Goal: Use online tool/utility: Utilize a website feature to perform a specific function

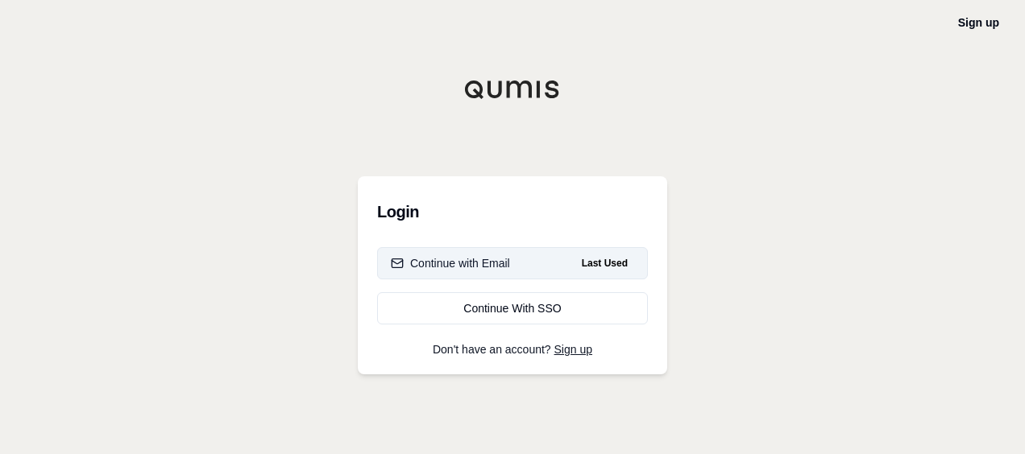
click at [507, 272] on button "Continue with Email Last Used" at bounding box center [512, 263] width 271 height 32
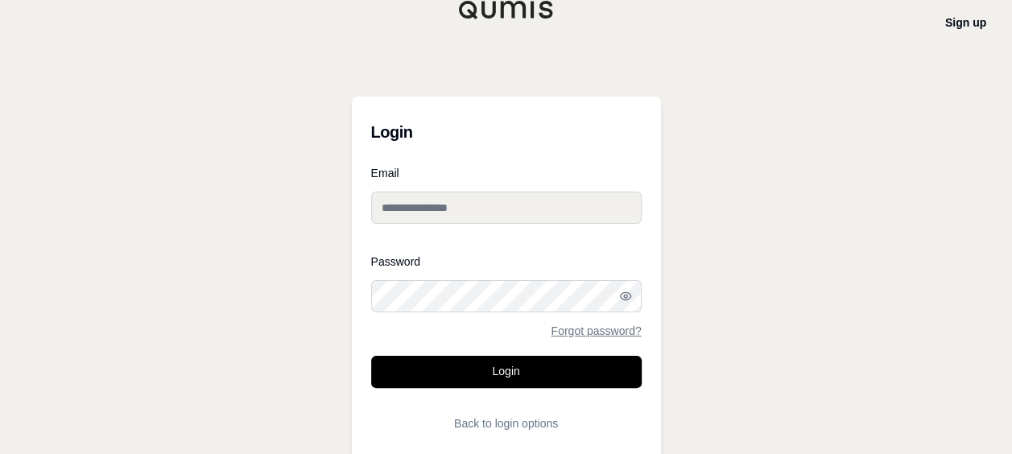
click at [441, 209] on input "Email" at bounding box center [506, 208] width 271 height 32
type input "**********"
click at [371, 356] on button "Login" at bounding box center [506, 372] width 271 height 32
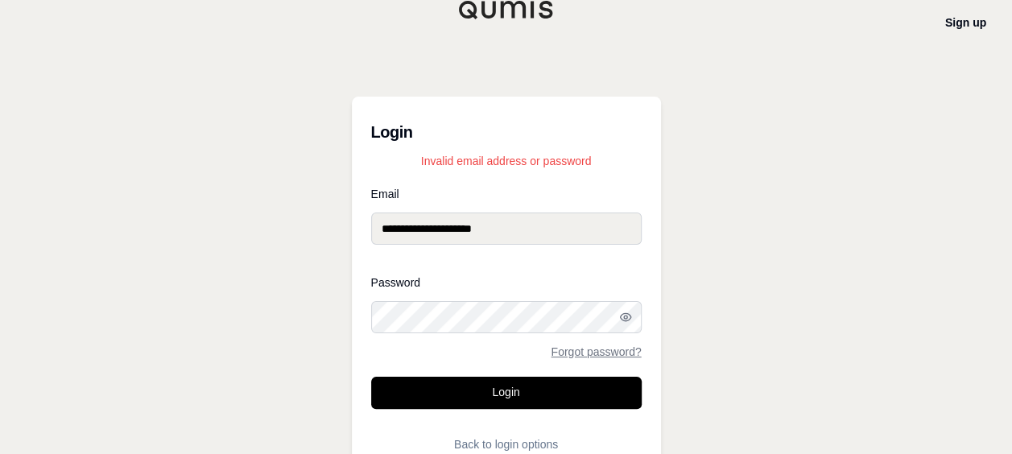
click at [371, 377] on button "Login" at bounding box center [506, 393] width 271 height 32
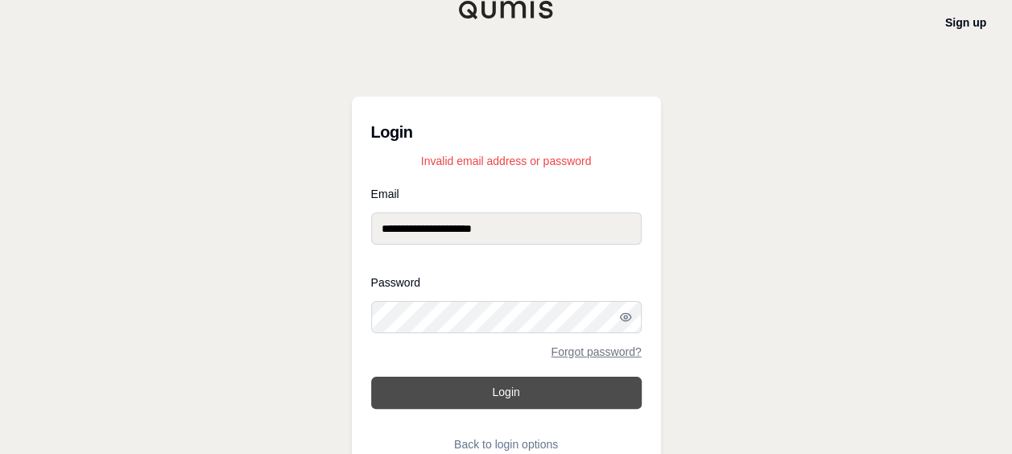
click at [475, 399] on button "Login" at bounding box center [506, 393] width 271 height 32
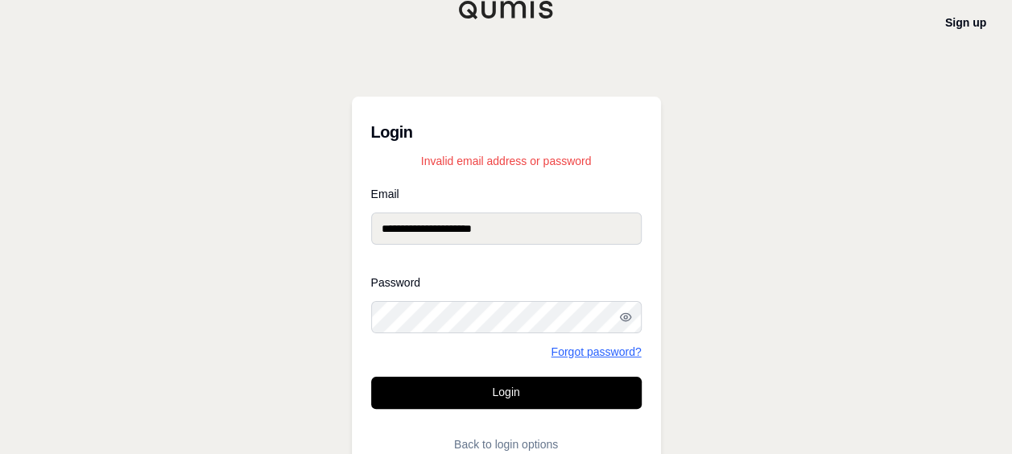
click at [597, 350] on link "Forgot password?" at bounding box center [596, 351] width 90 height 11
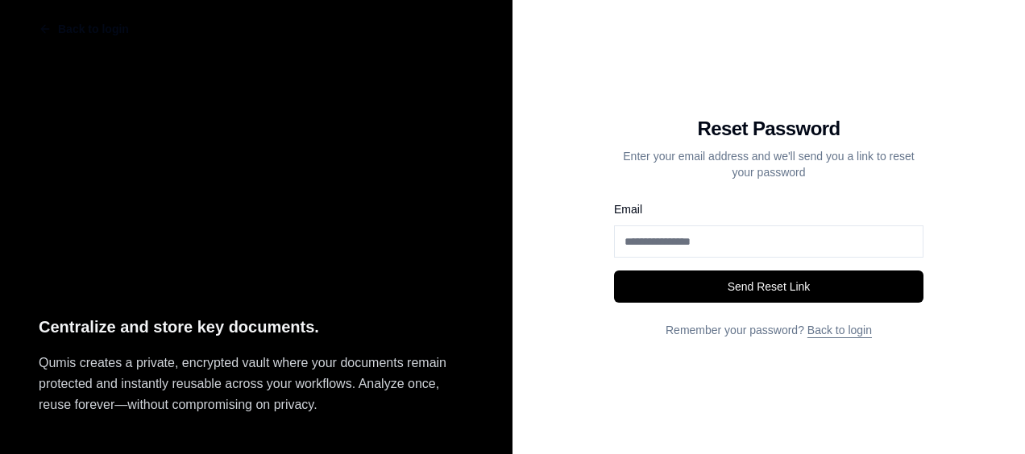
click at [652, 242] on input "Email" at bounding box center [768, 242] width 309 height 32
type input "**********"
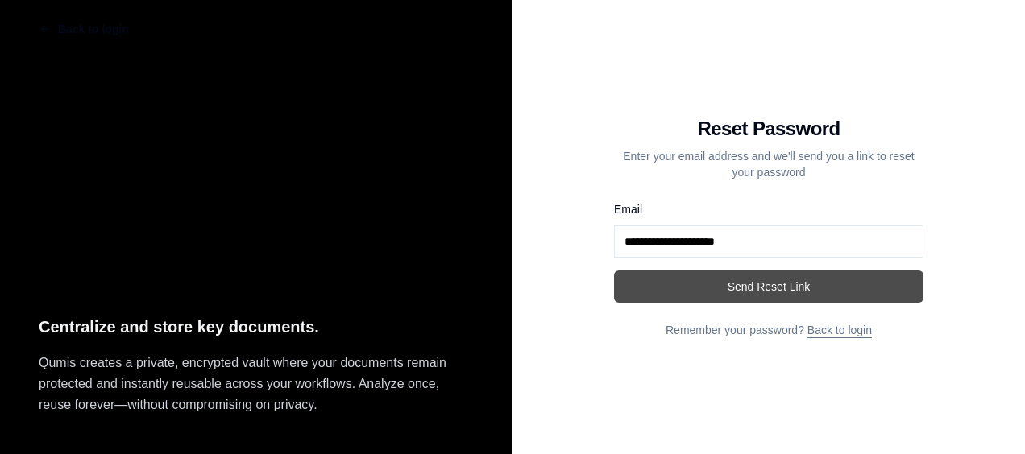
click at [683, 297] on button "Send Reset Link" at bounding box center [768, 287] width 309 height 32
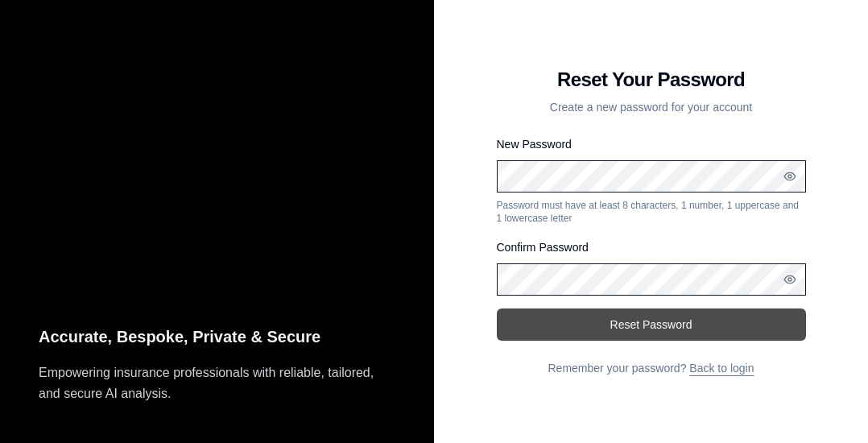
click at [635, 332] on button "Reset Password" at bounding box center [651, 324] width 309 height 32
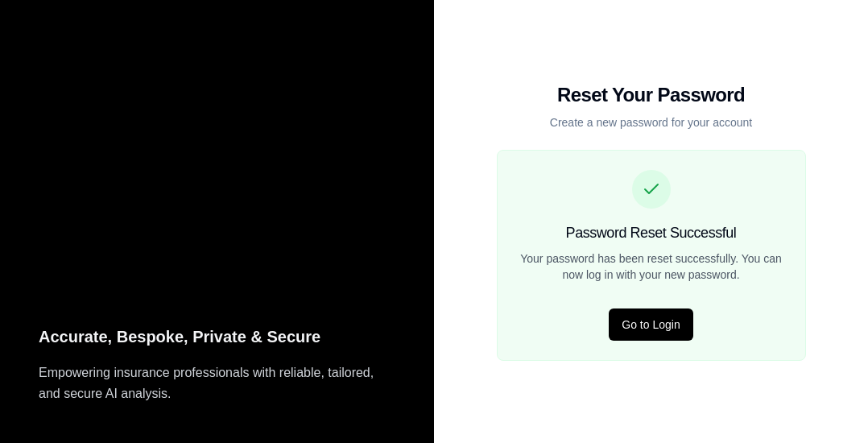
click at [635, 332] on button "Go to Login" at bounding box center [651, 324] width 84 height 32
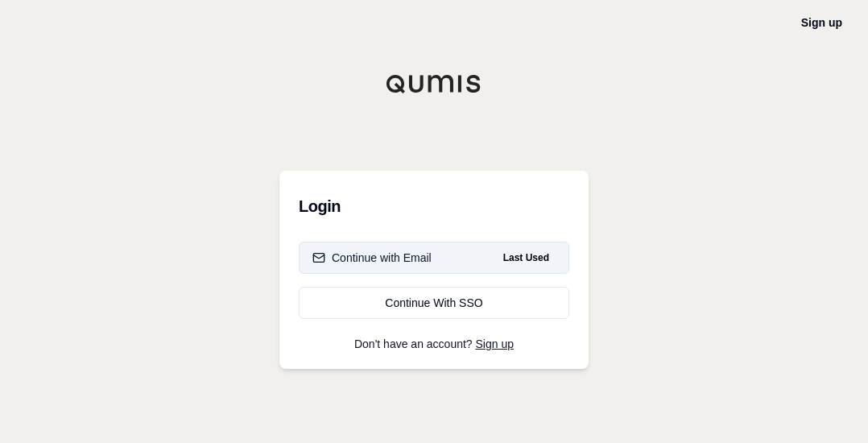
click at [427, 255] on div "Continue with Email" at bounding box center [372, 258] width 119 height 16
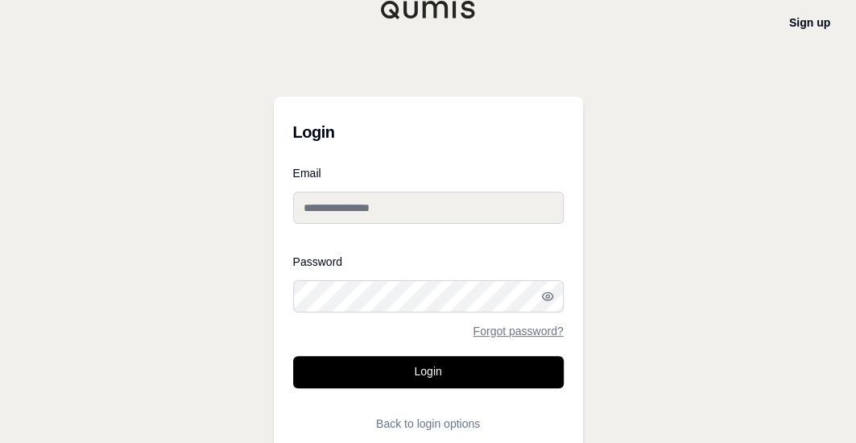
click at [398, 204] on input "Email" at bounding box center [428, 208] width 271 height 32
type input "**********"
click at [293, 356] on button "Login" at bounding box center [428, 372] width 271 height 32
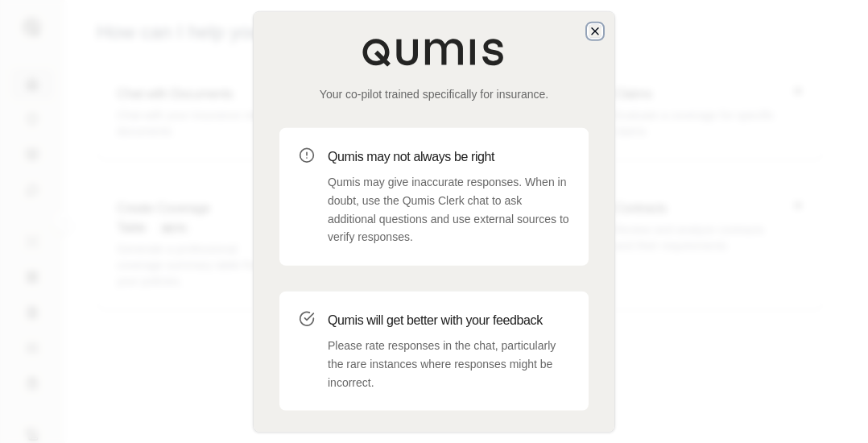
click at [594, 32] on icon "button" at bounding box center [595, 31] width 6 height 6
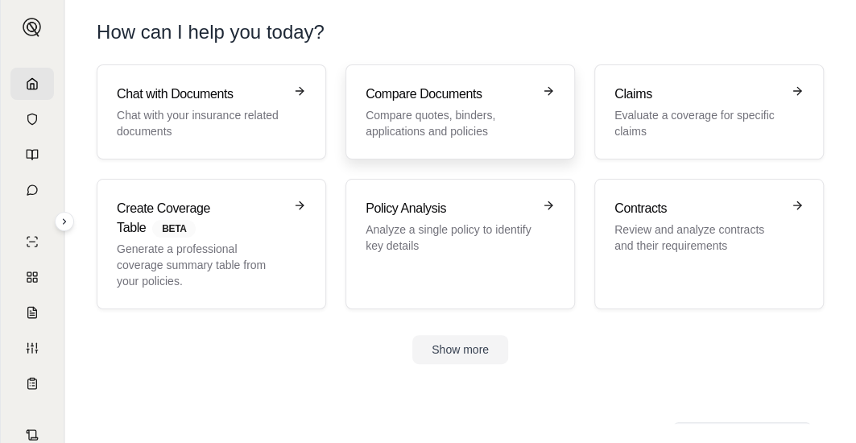
click at [457, 125] on p "Compare quotes, binders, applications and policies" at bounding box center [449, 123] width 167 height 32
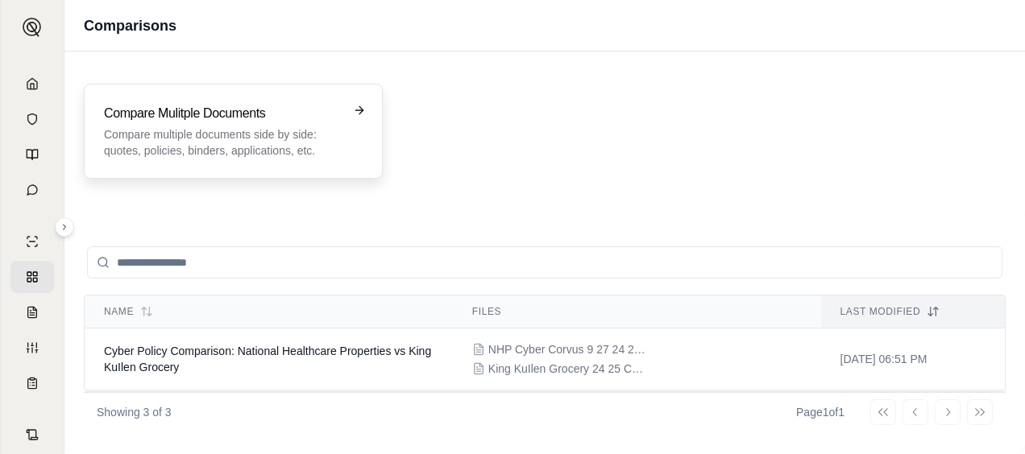
click at [227, 139] on p "Compare multiple documents side by side: quotes, policies, binders, application…" at bounding box center [222, 142] width 236 height 32
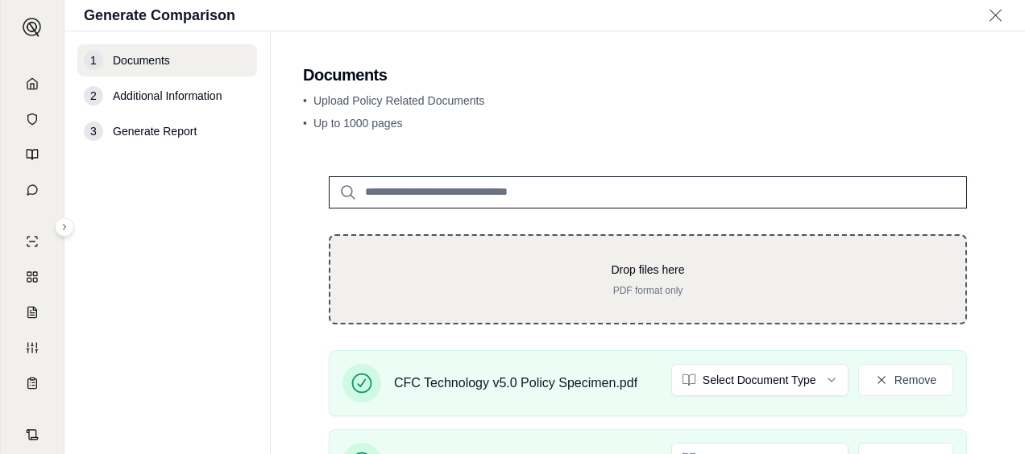
click at [357, 268] on p "Drop files here" at bounding box center [647, 270] width 583 height 16
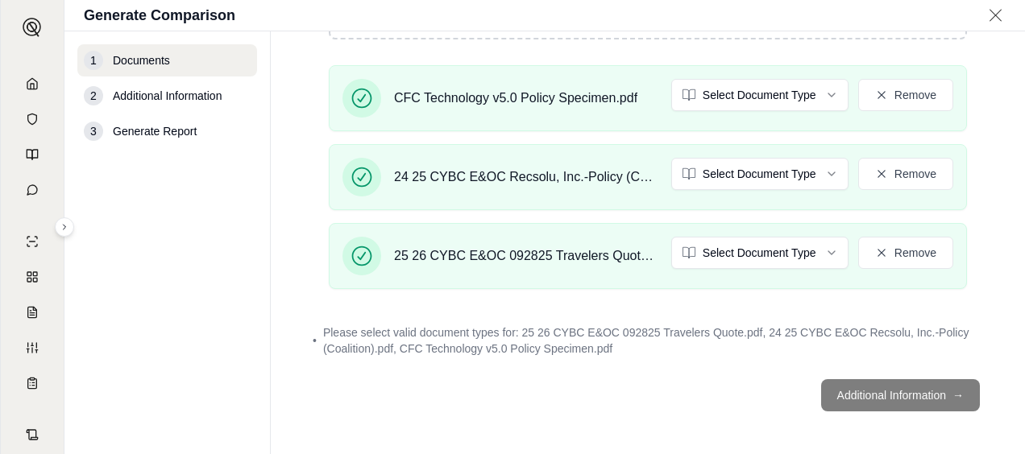
scroll to position [253, 0]
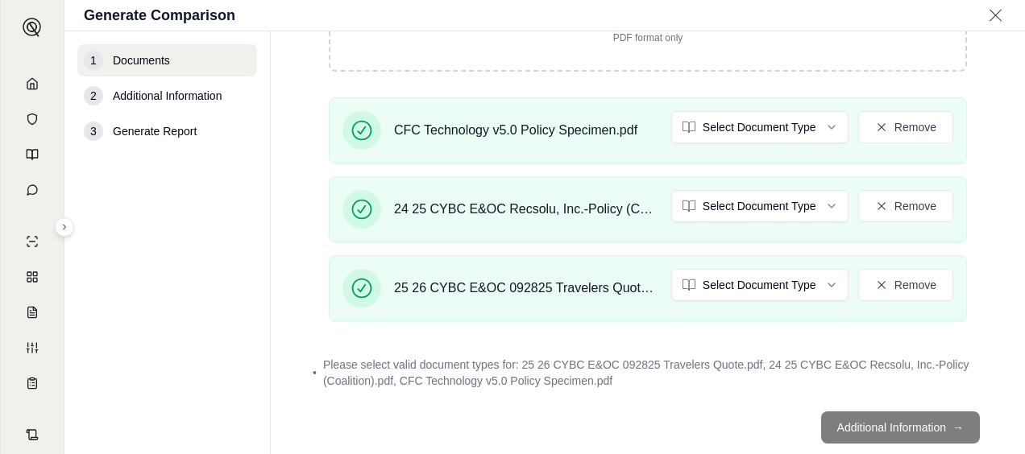
click at [866, 425] on footer "Additional Information →" at bounding box center [647, 428] width 689 height 58
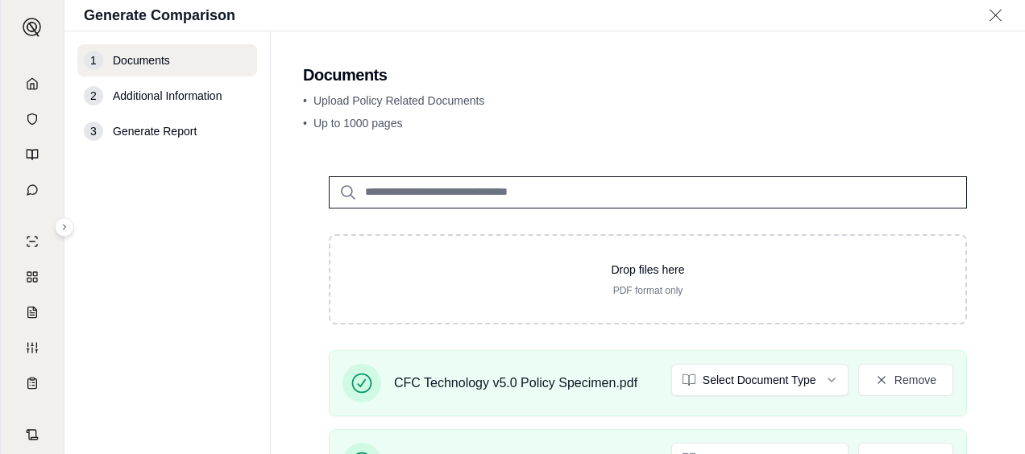
scroll to position [285, 0]
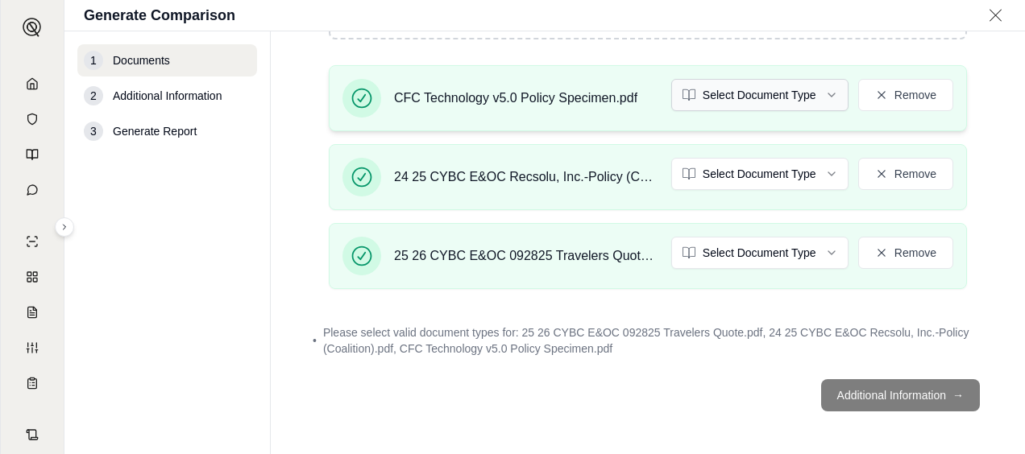
click at [741, 89] on html "R Generate Comparison 1 Documents 2 Additional Information 3 Generate Report Do…" at bounding box center [512, 227] width 1025 height 454
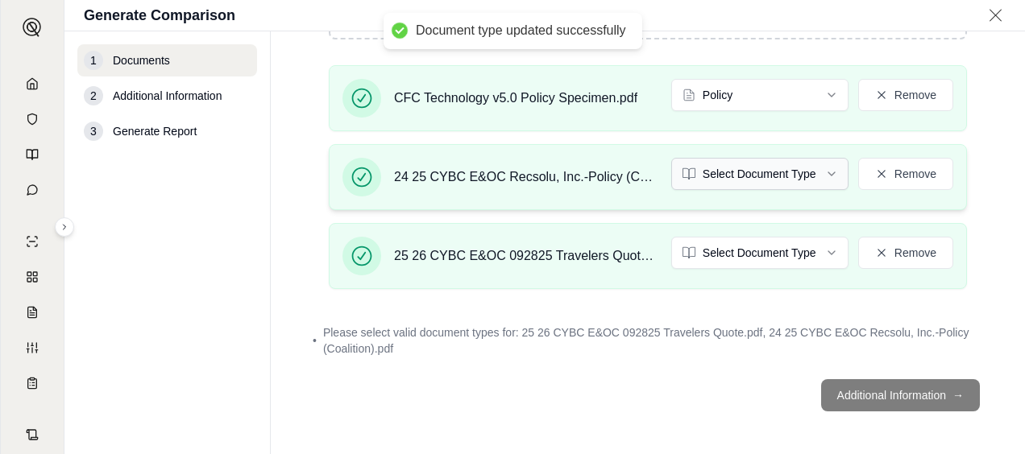
click at [738, 171] on html "Document type updated successfully R Generate Comparison 1 Documents 2 Addition…" at bounding box center [512, 227] width 1025 height 454
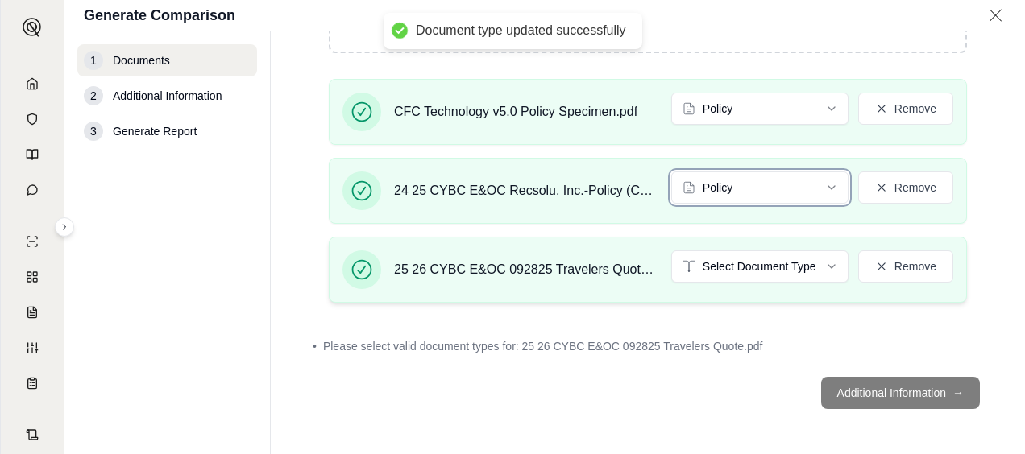
scroll to position [270, 0]
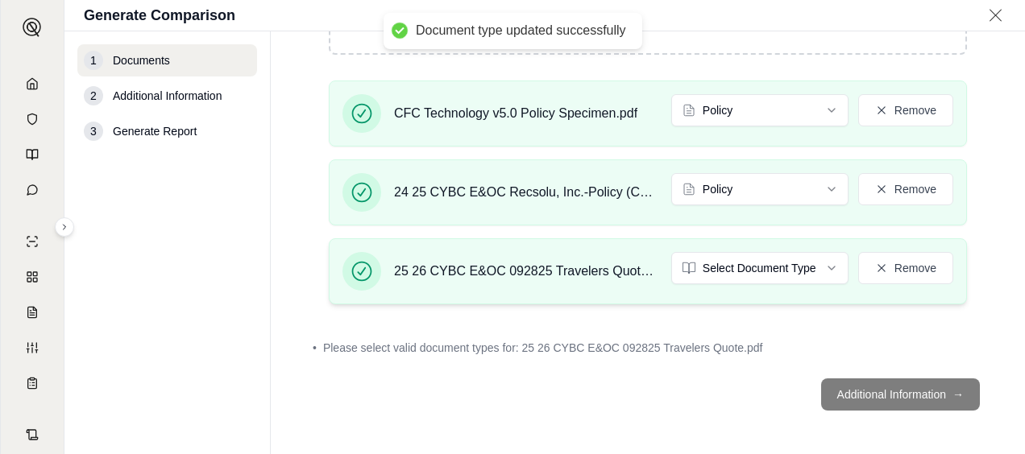
click at [728, 249] on div "25 26 CYBC E&OC 092825 Travelers Quote.pdf Select Document Type Remove" at bounding box center [648, 271] width 638 height 66
click at [730, 275] on html "Document type updated successfully R Generate Comparison 1 Documents 2 Addition…" at bounding box center [512, 227] width 1025 height 454
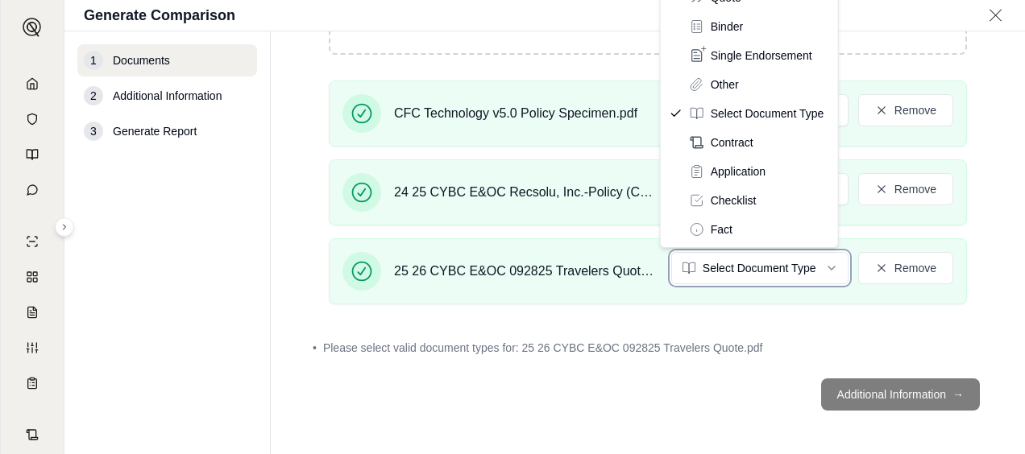
click at [867, 101] on html "R Generate Comparison 1 Documents 2 Additional Information 3 Generate Report Do…" at bounding box center [512, 227] width 1025 height 454
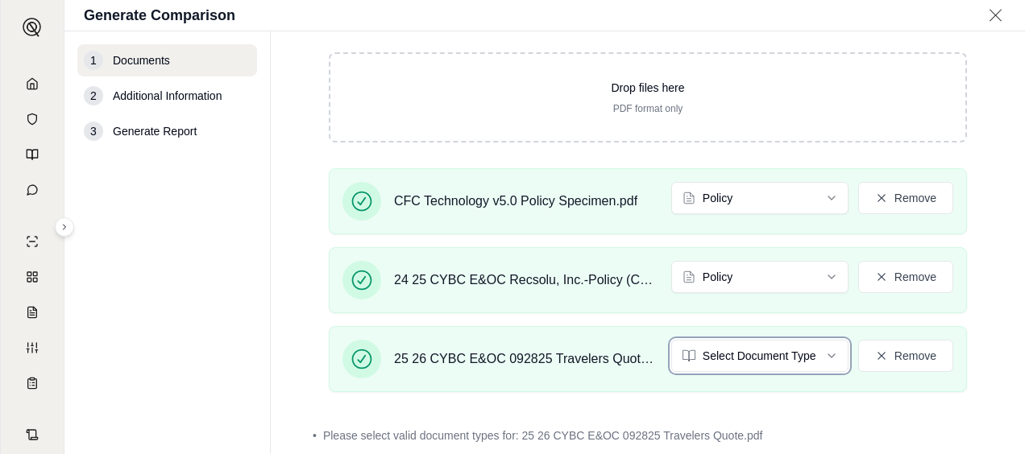
scroll to position [181, 0]
click at [762, 352] on html "R Generate Comparison 1 Documents 2 Additional Information 3 Generate Report Do…" at bounding box center [512, 227] width 1025 height 454
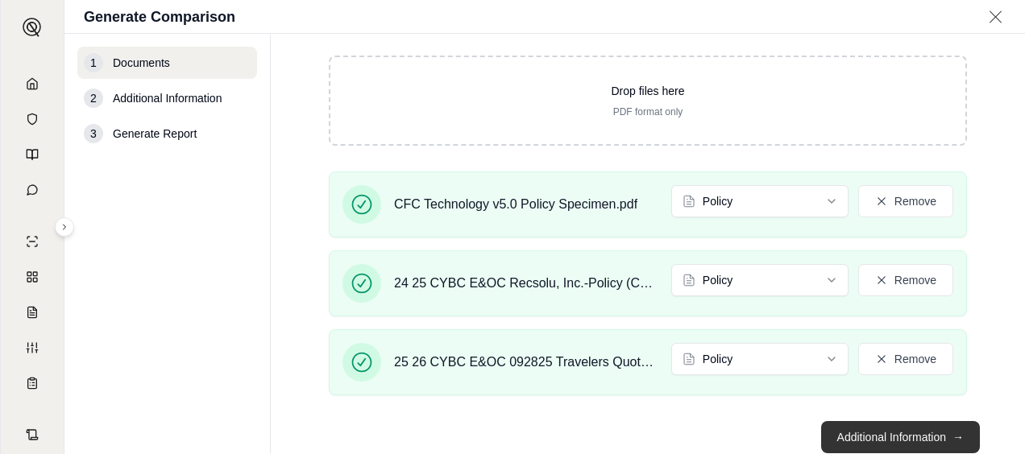
click at [846, 426] on button "Additional Information →" at bounding box center [900, 437] width 159 height 32
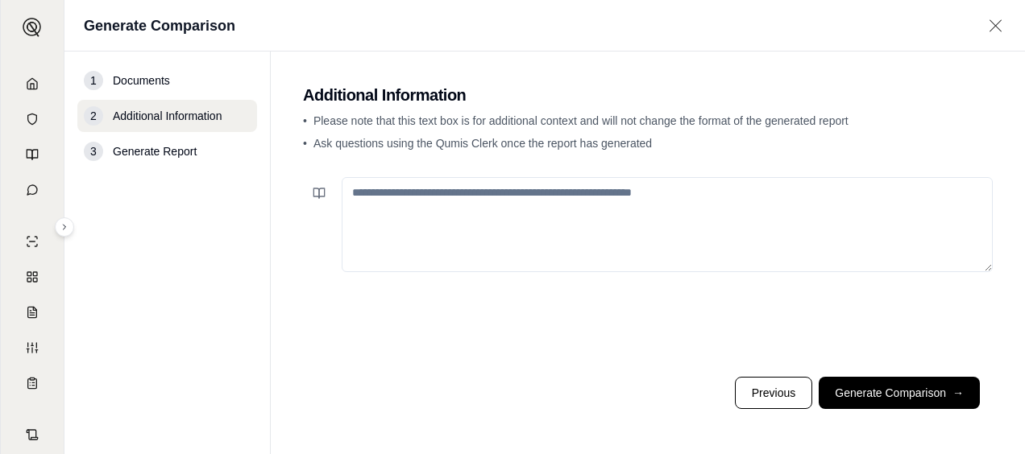
click at [867, 432] on main "Additional Information • Please note that this text box is for additional conte…" at bounding box center [648, 253] width 754 height 403
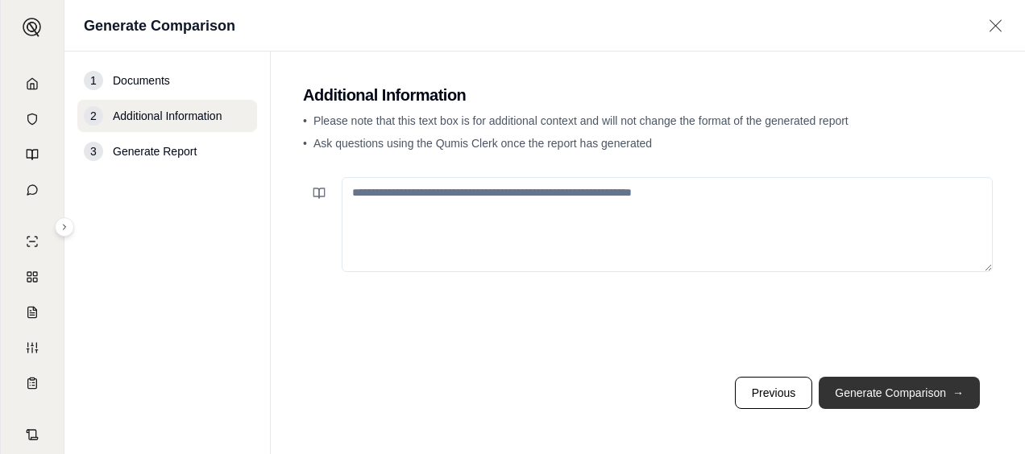
click at [867, 401] on button "Generate Comparison →" at bounding box center [898, 393] width 161 height 32
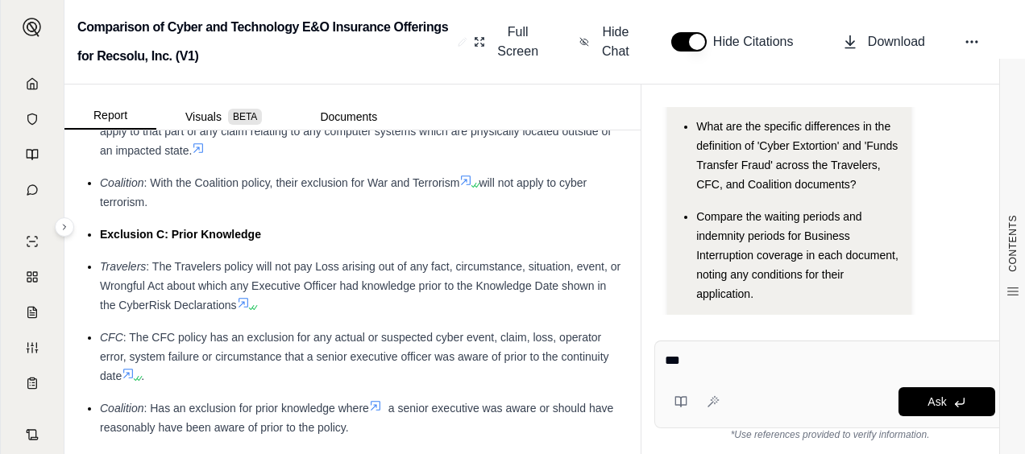
scroll to position [3814, 0]
type textarea "*"
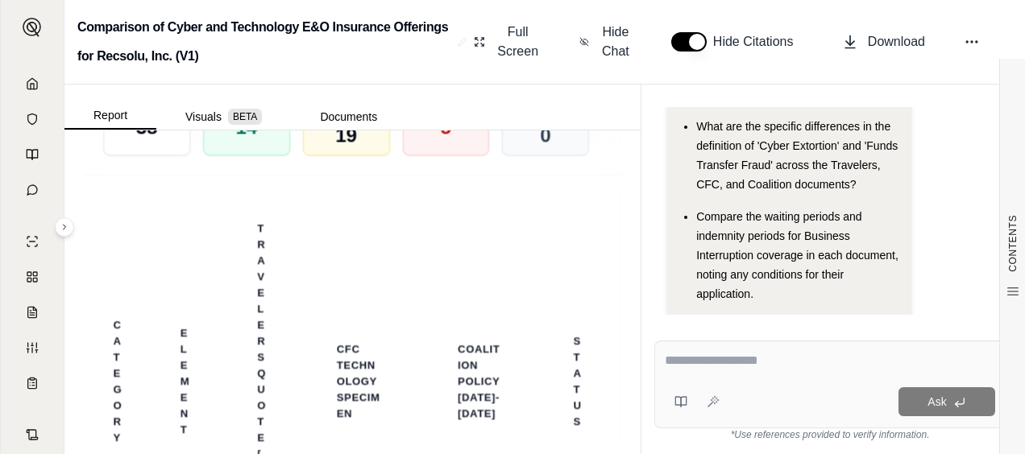
scroll to position [5205, 0]
click at [441, 33] on span "Download Excel" at bounding box center [450, 16] width 60 height 34
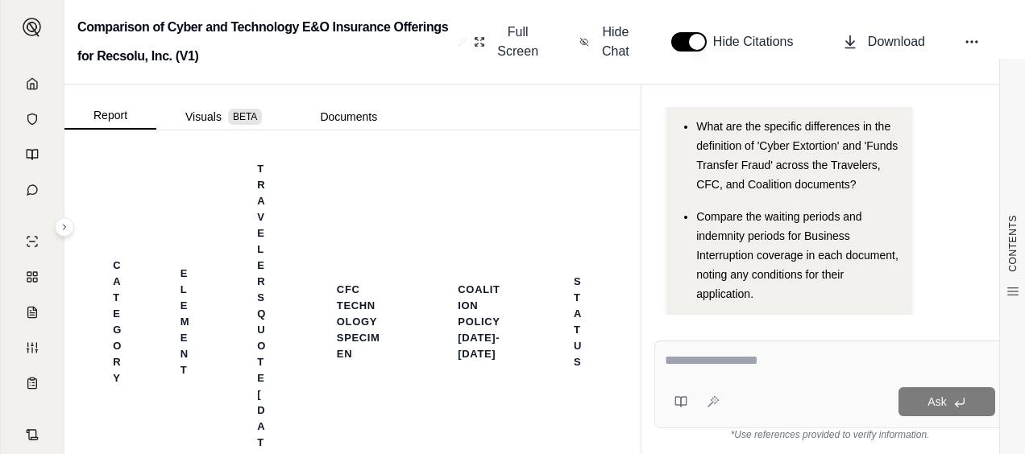
scroll to position [5268, 0]
click at [692, 357] on textarea at bounding box center [829, 360] width 331 height 19
click at [693, 363] on textarea at bounding box center [829, 360] width 331 height 19
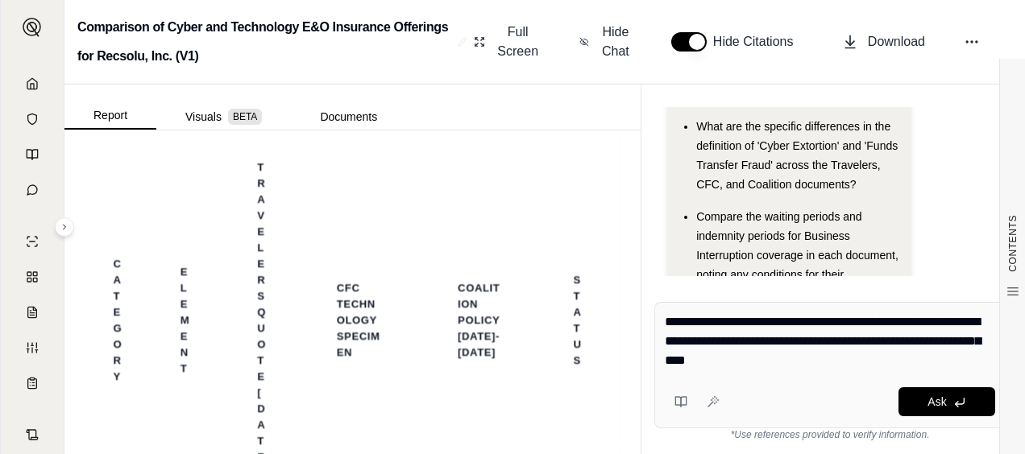
type textarea "**********"
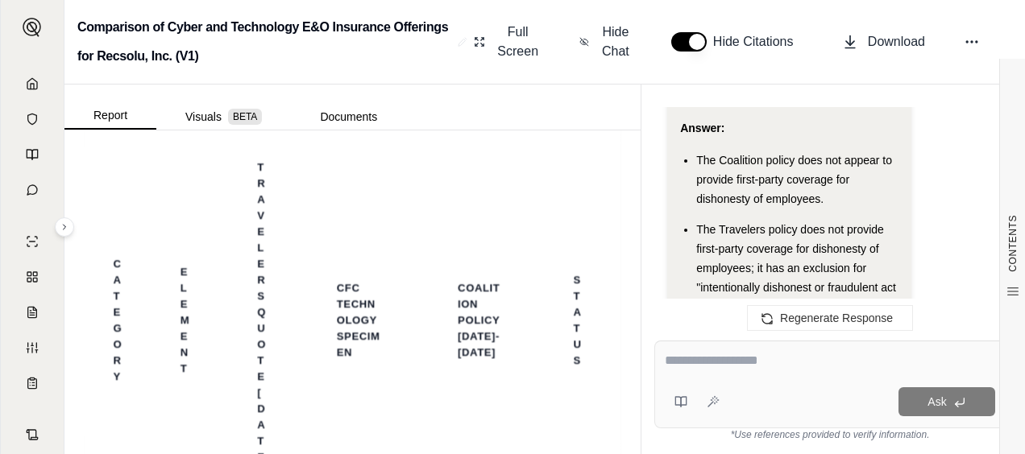
scroll to position [2243, 0]
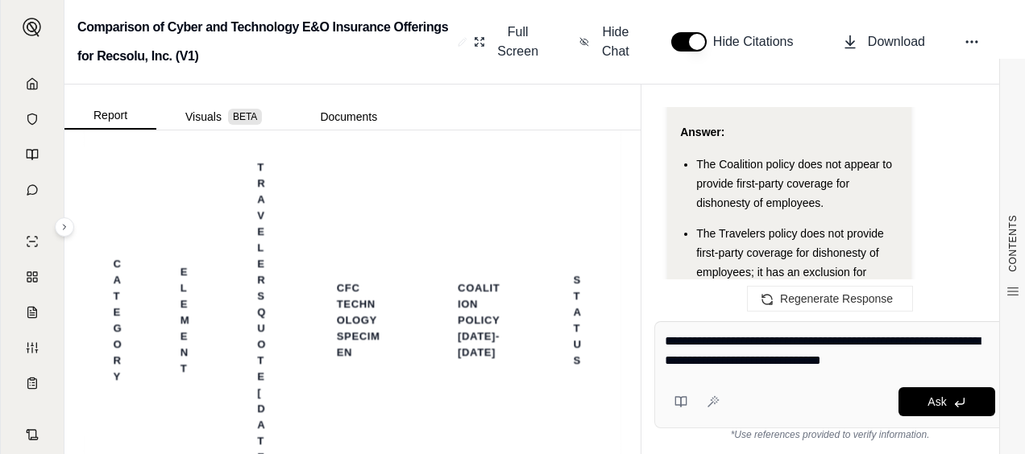
type textarea "**********"
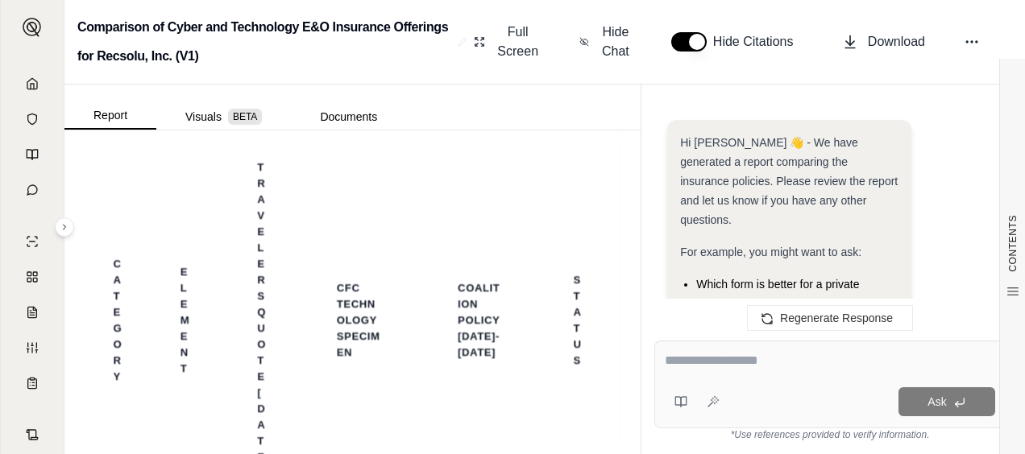
scroll to position [4193, 0]
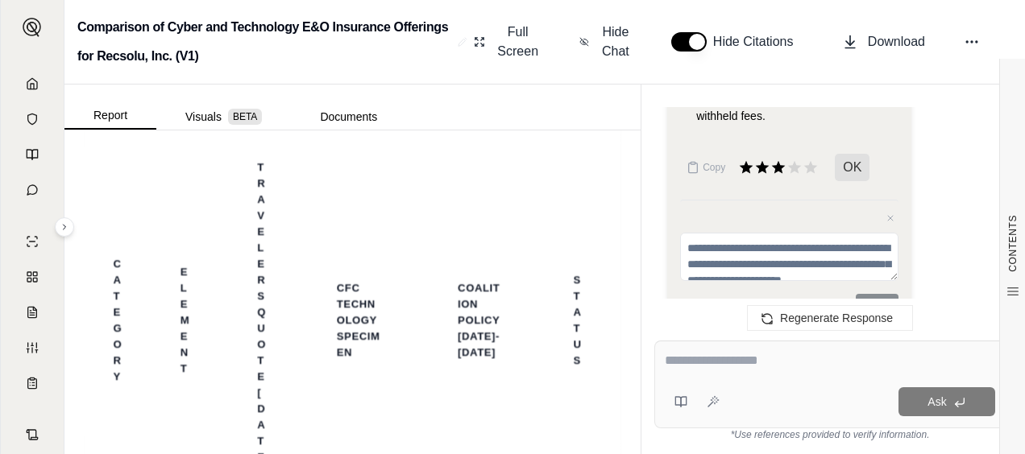
click at [698, 360] on textarea at bounding box center [829, 360] width 330 height 19
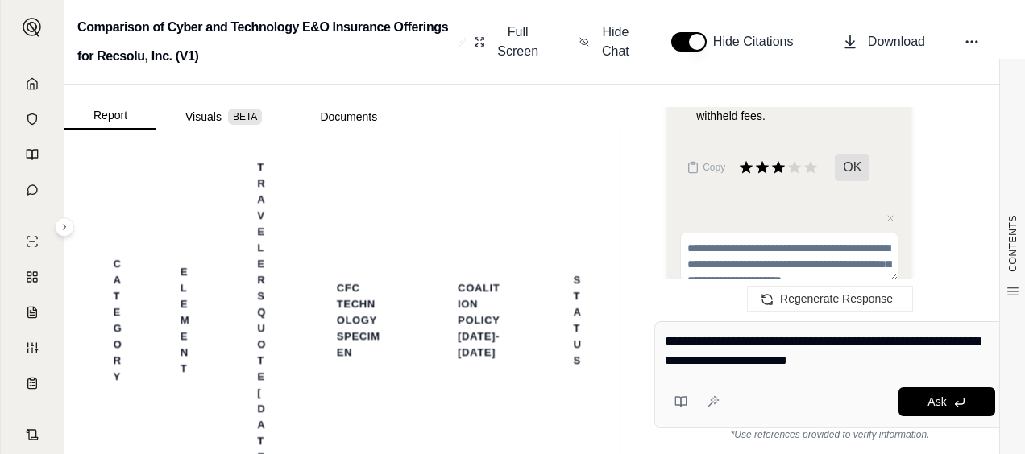
type textarea "**********"
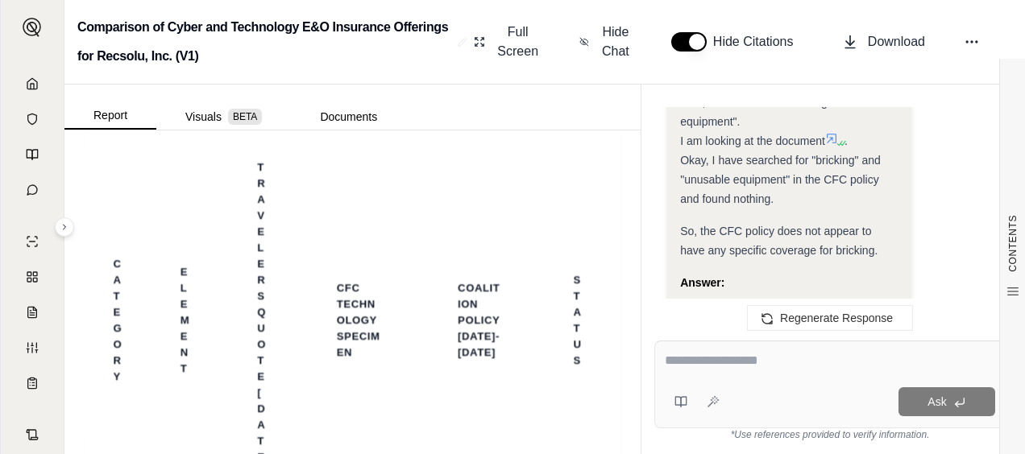
scroll to position [5445, 0]
click at [682, 363] on textarea at bounding box center [829, 360] width 330 height 19
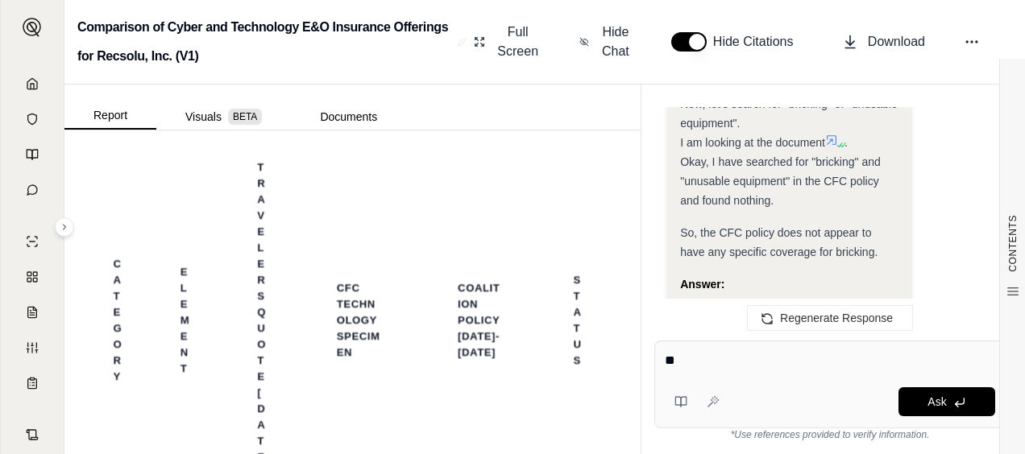
type textarea "*"
click at [710, 364] on textarea at bounding box center [829, 360] width 331 height 19
type textarea "**********"
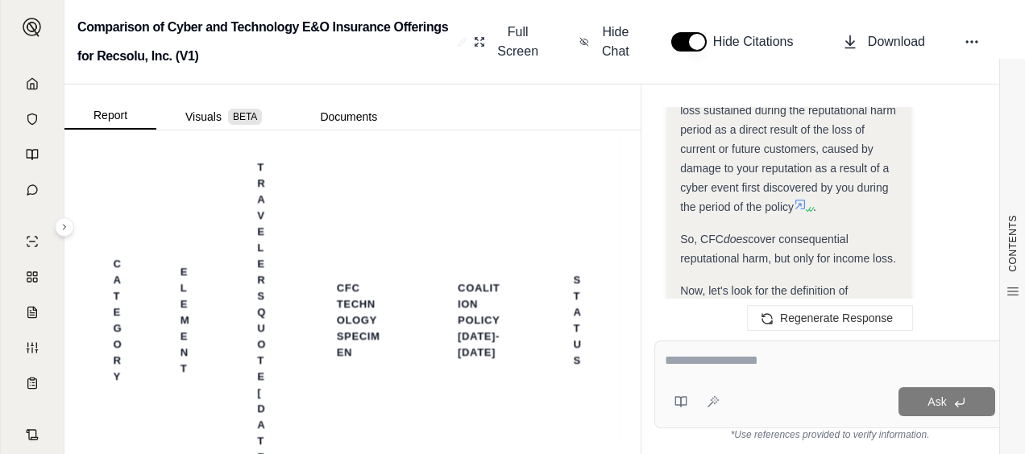
scroll to position [6582, 0]
click at [706, 362] on textarea at bounding box center [829, 360] width 330 height 19
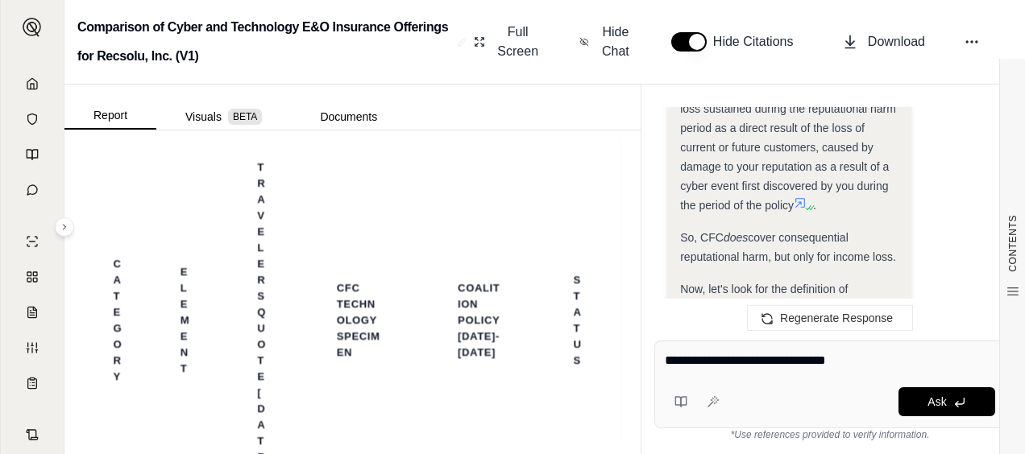
type textarea "**********"
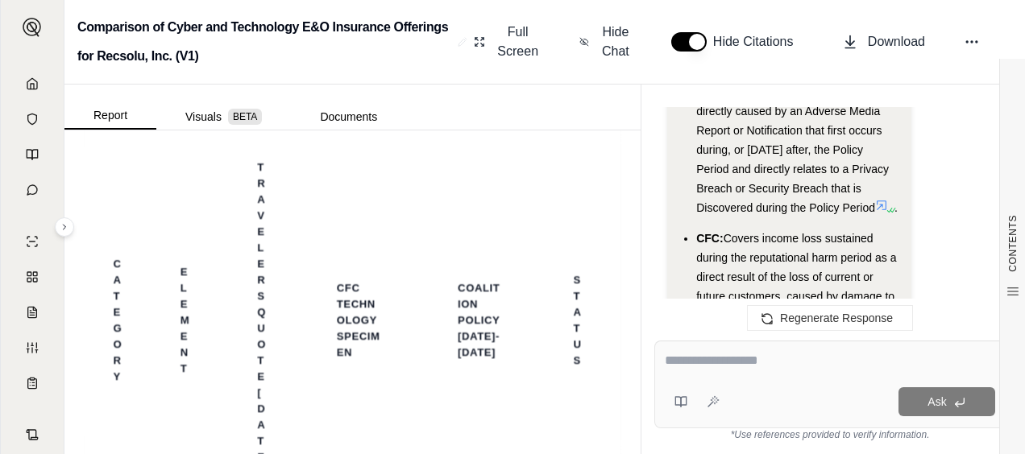
scroll to position [8670, 0]
click at [736, 363] on textarea at bounding box center [829, 360] width 330 height 19
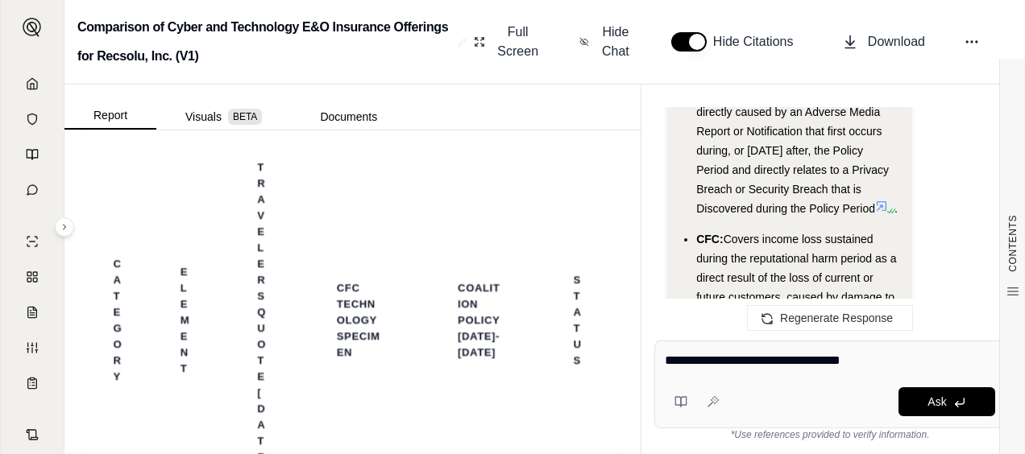
type textarea "**********"
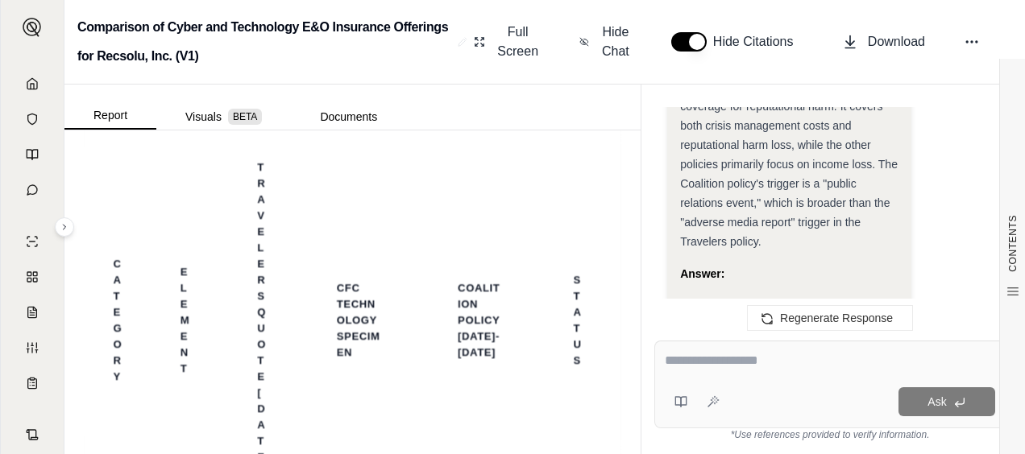
scroll to position [11431, 0]
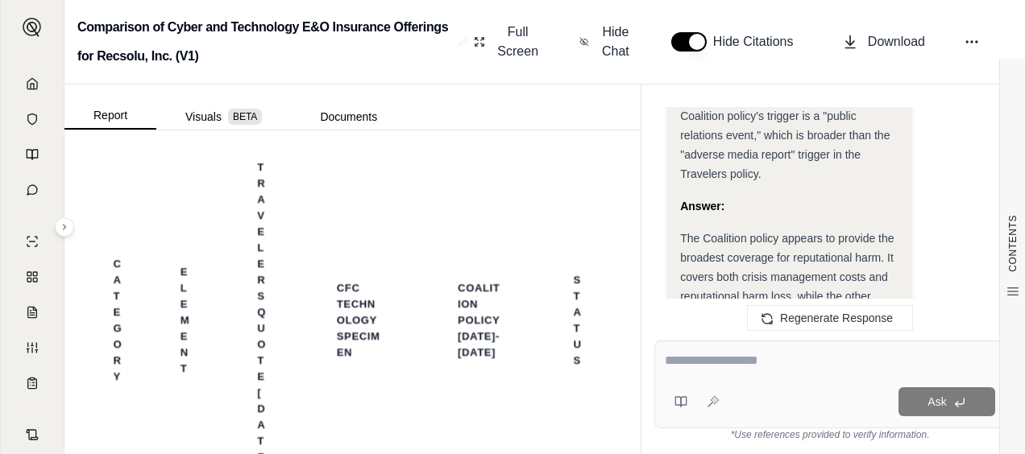
click at [702, 355] on textarea at bounding box center [829, 360] width 330 height 19
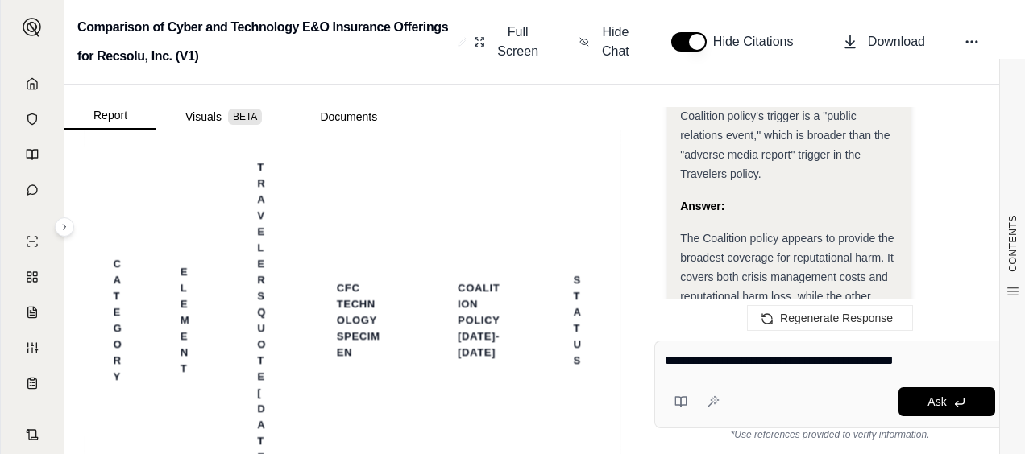
type textarea "**********"
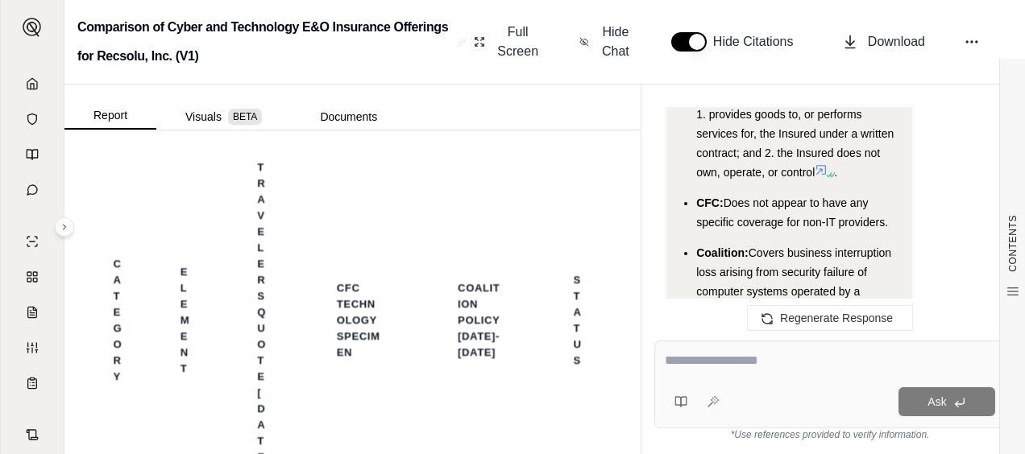
scroll to position [13716, 0]
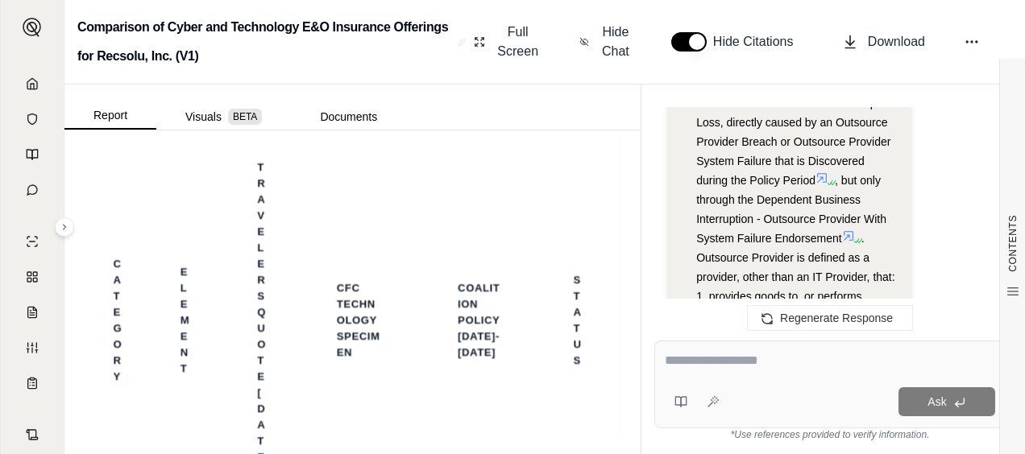
click at [741, 211] on li "Travelers: Covers Business Interruption Loss, directly caused by an Outsource P…" at bounding box center [797, 228] width 202 height 271
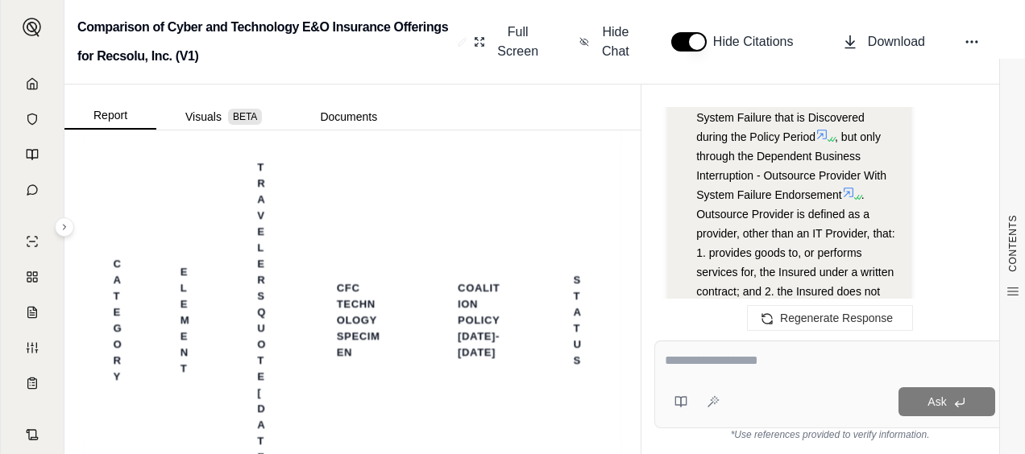
scroll to position [13776, 0]
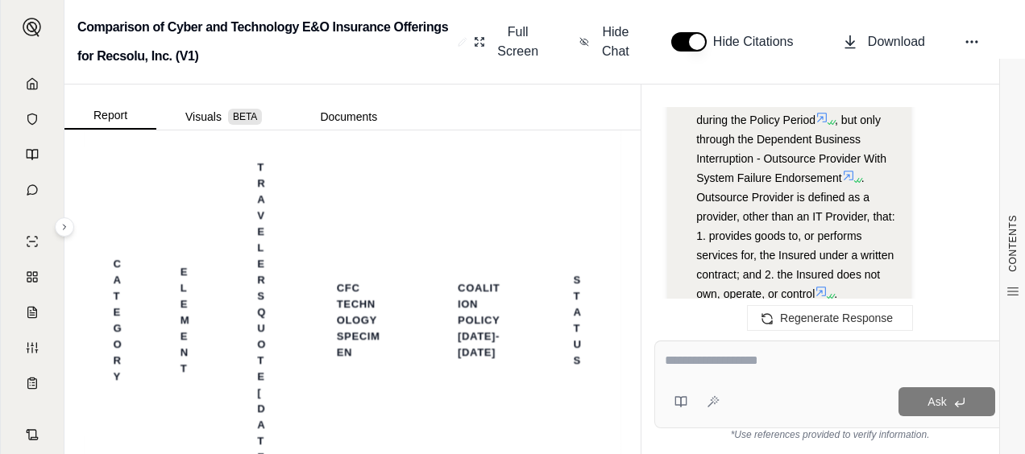
click at [685, 356] on textarea at bounding box center [829, 360] width 330 height 19
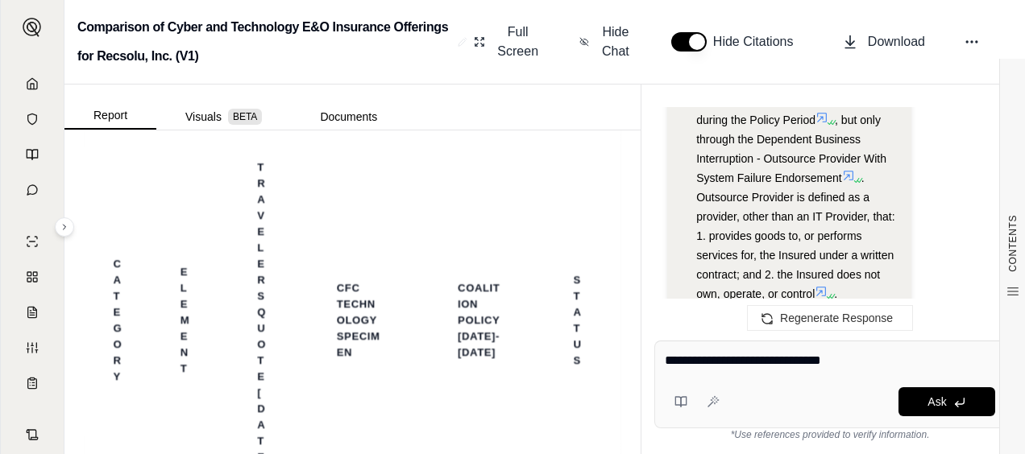
type textarea "**********"
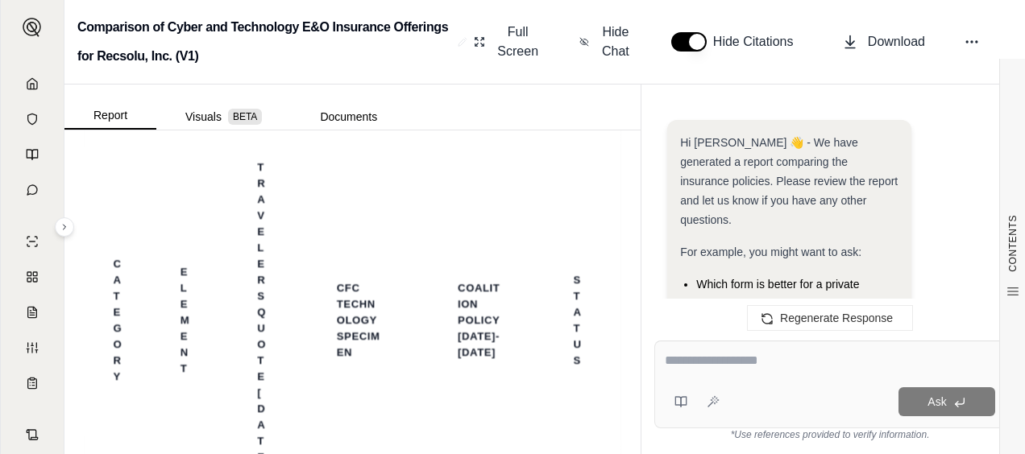
scroll to position [17092, 0]
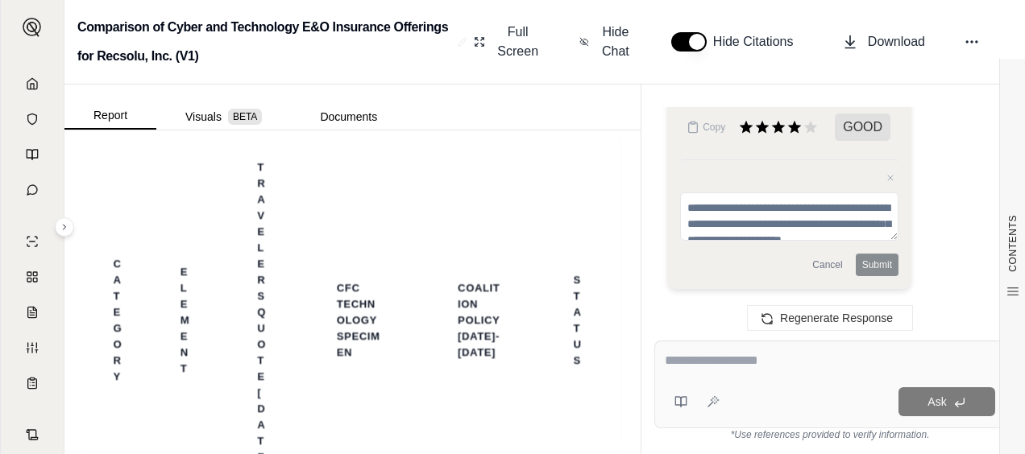
drag, startPoint x: 803, startPoint y: 243, endPoint x: 714, endPoint y: 177, distance: 111.2
click at [714, 177] on div "Close feedback" at bounding box center [789, 178] width 218 height 16
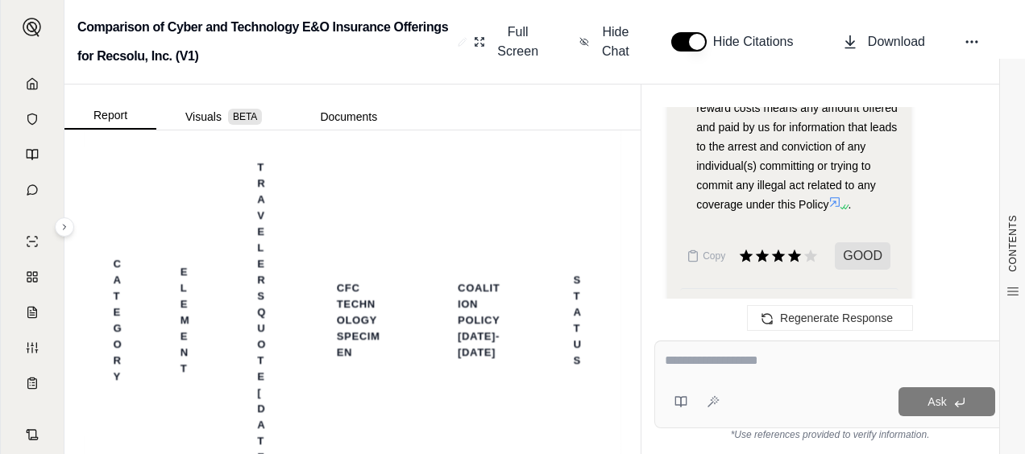
scroll to position [16890, 0]
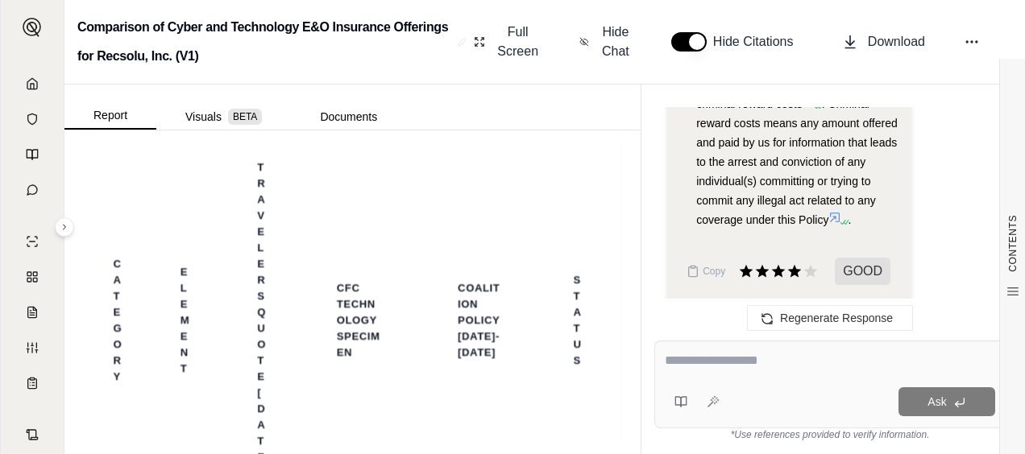
click at [751, 354] on textarea at bounding box center [829, 360] width 330 height 19
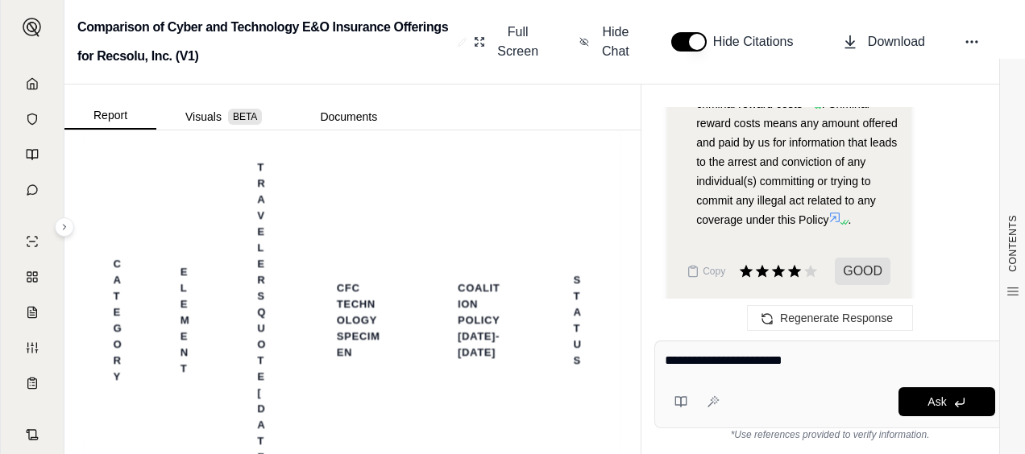
type textarea "**********"
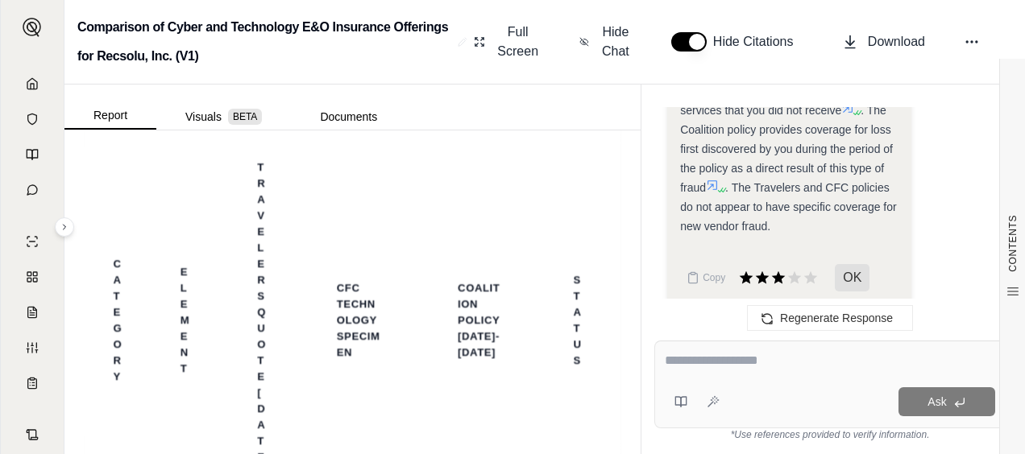
scroll to position [18274, 0]
